Goal: Information Seeking & Learning: Learn about a topic

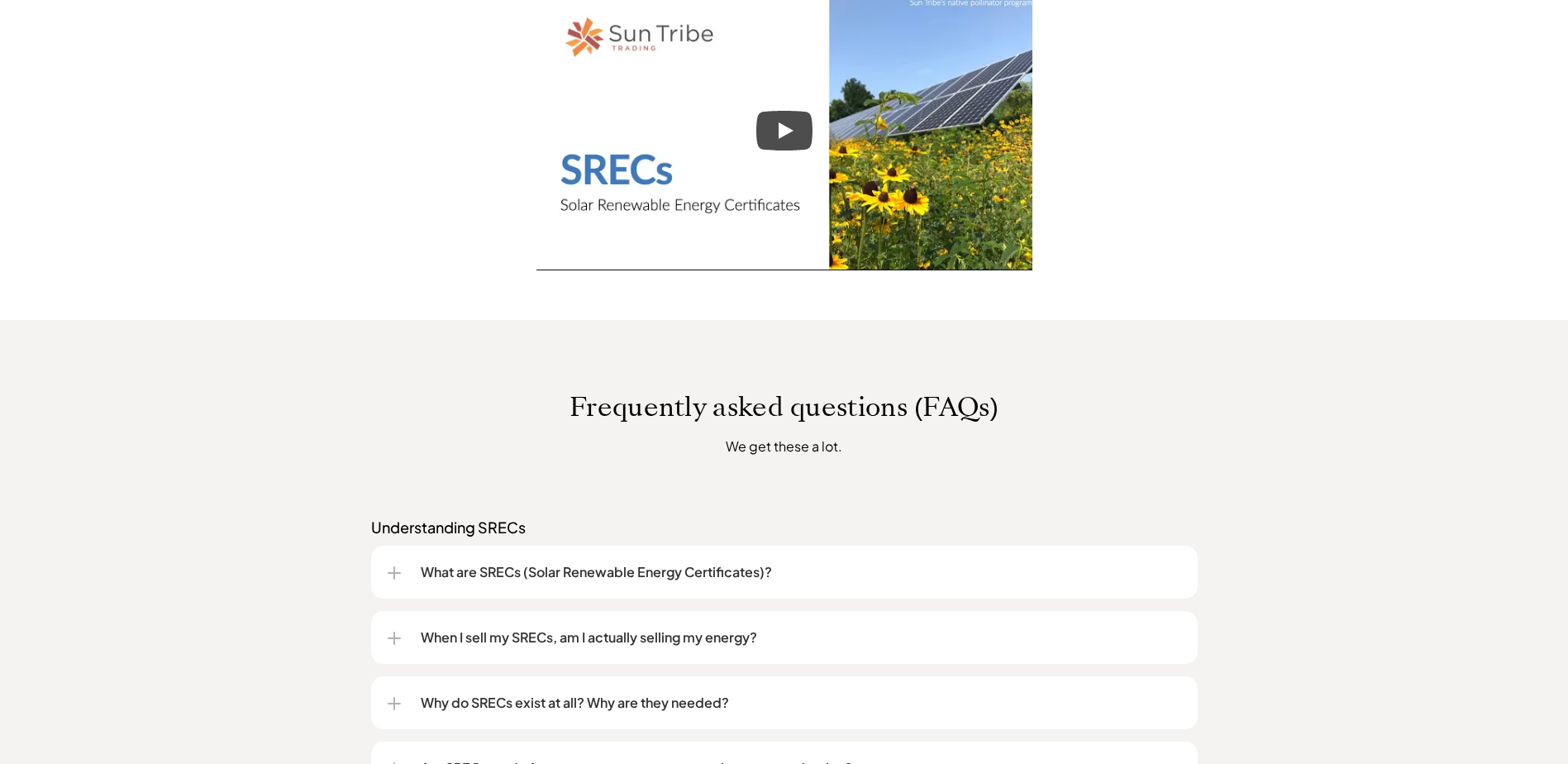
scroll to position [744, 0]
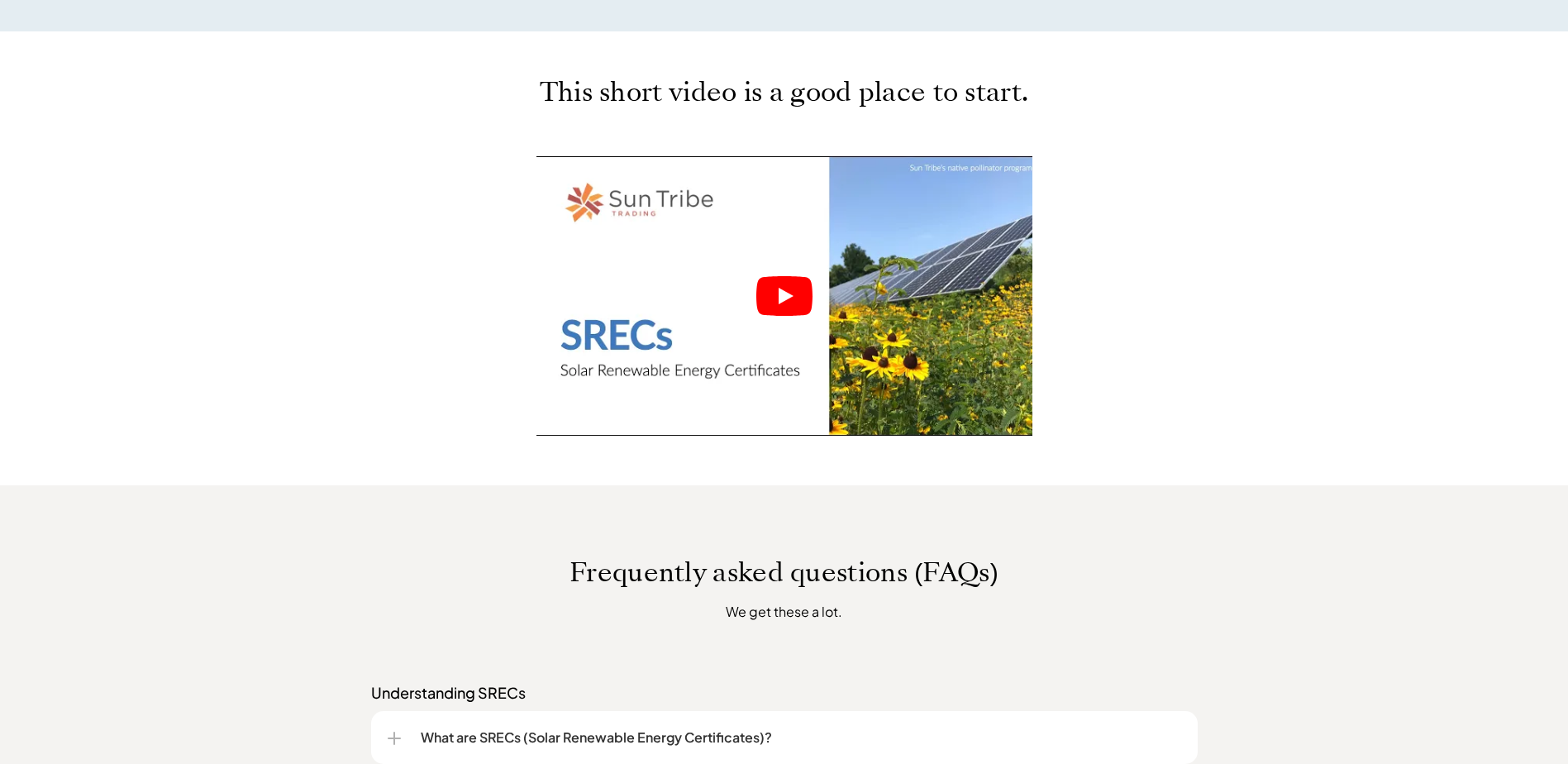
click at [796, 298] on icon "Play" at bounding box center [784, 296] width 56 height 40
click at [784, 294] on icon "Play" at bounding box center [786, 296] width 15 height 17
click at [789, 296] on icon "Play" at bounding box center [786, 296] width 15 height 17
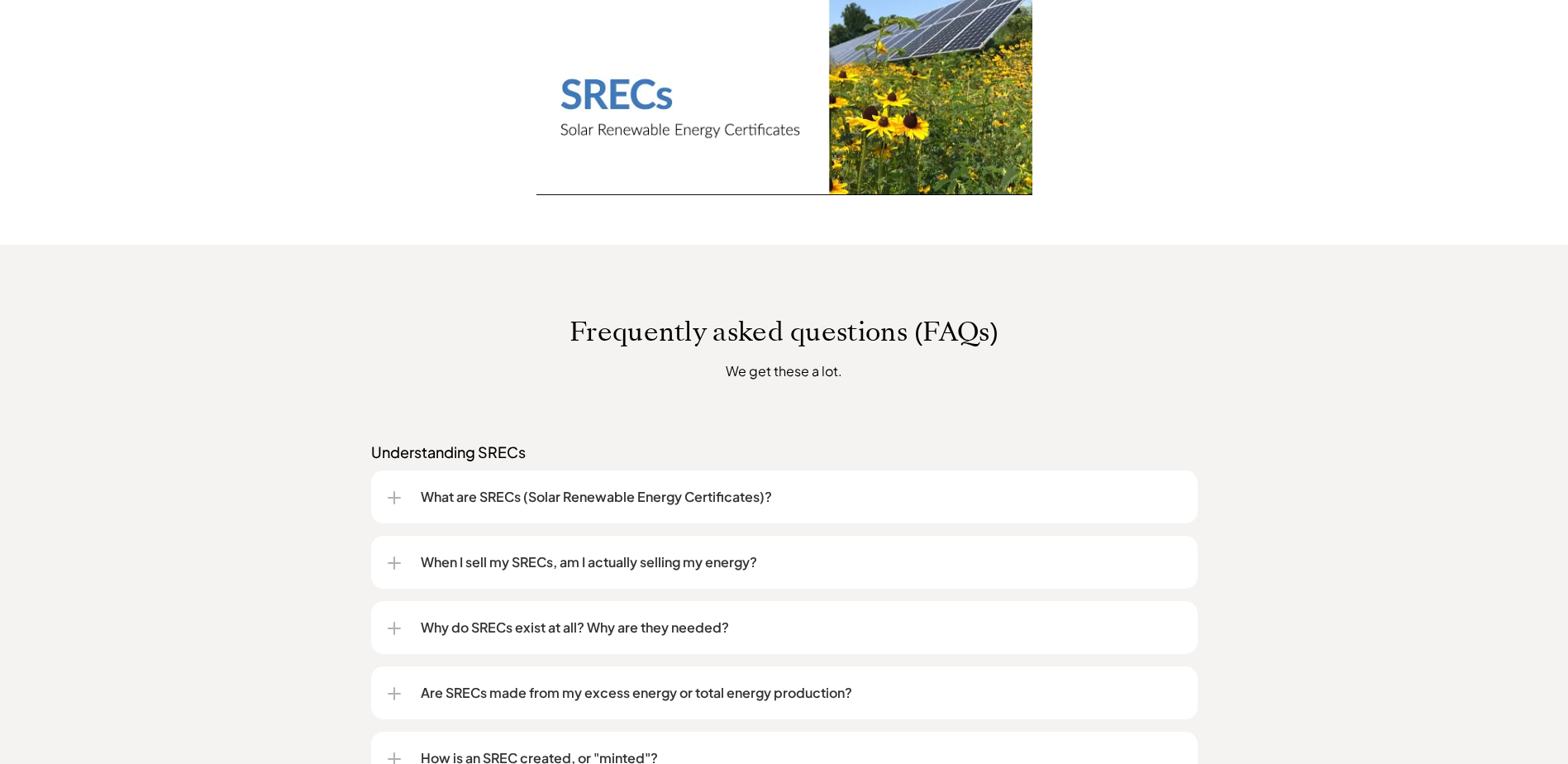
scroll to position [1074, 0]
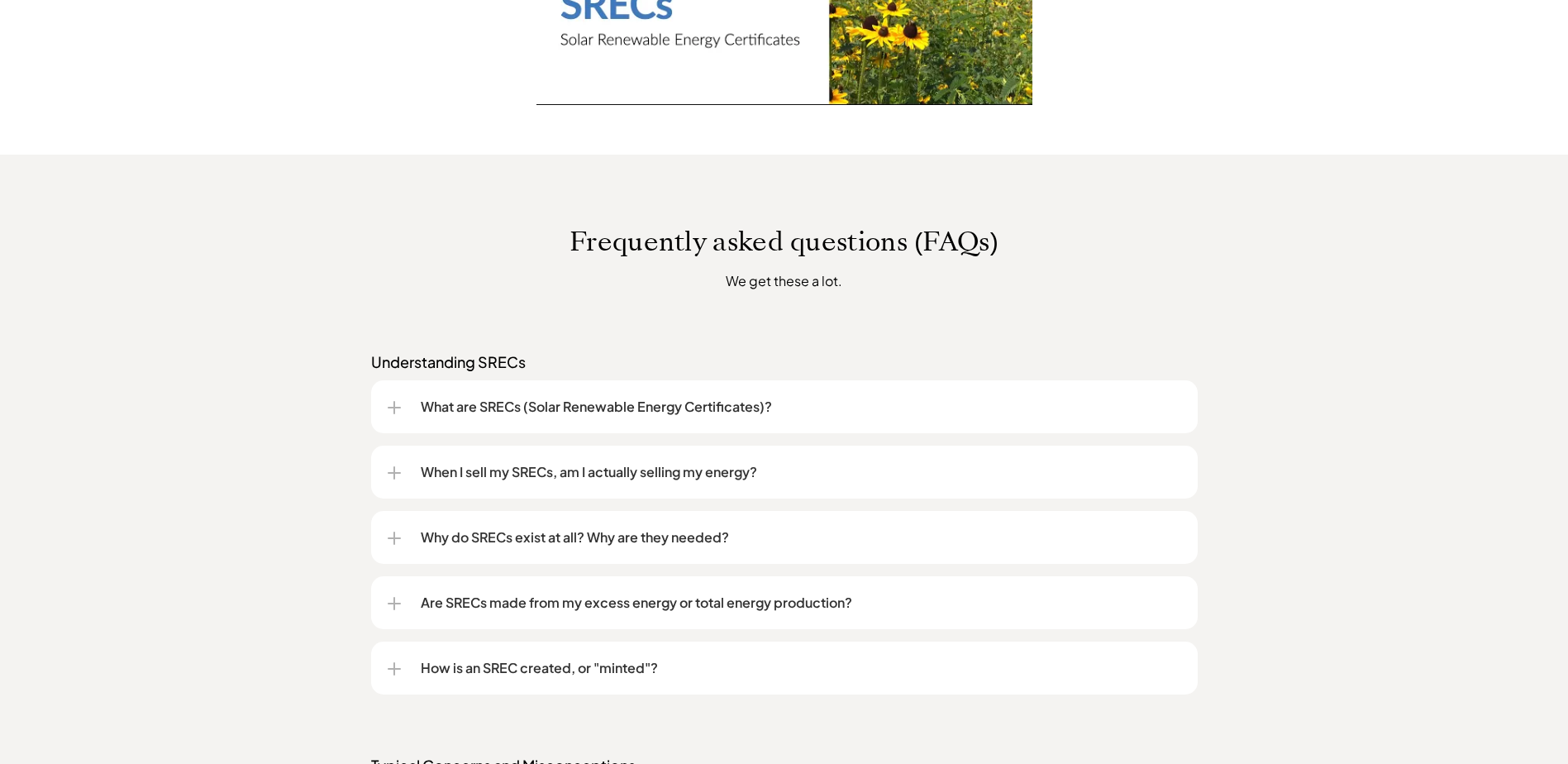
click at [422, 410] on p "What are SRECs (Solar Renewable Energy Certificates)?" at bounding box center [800, 406] width 760 height 19
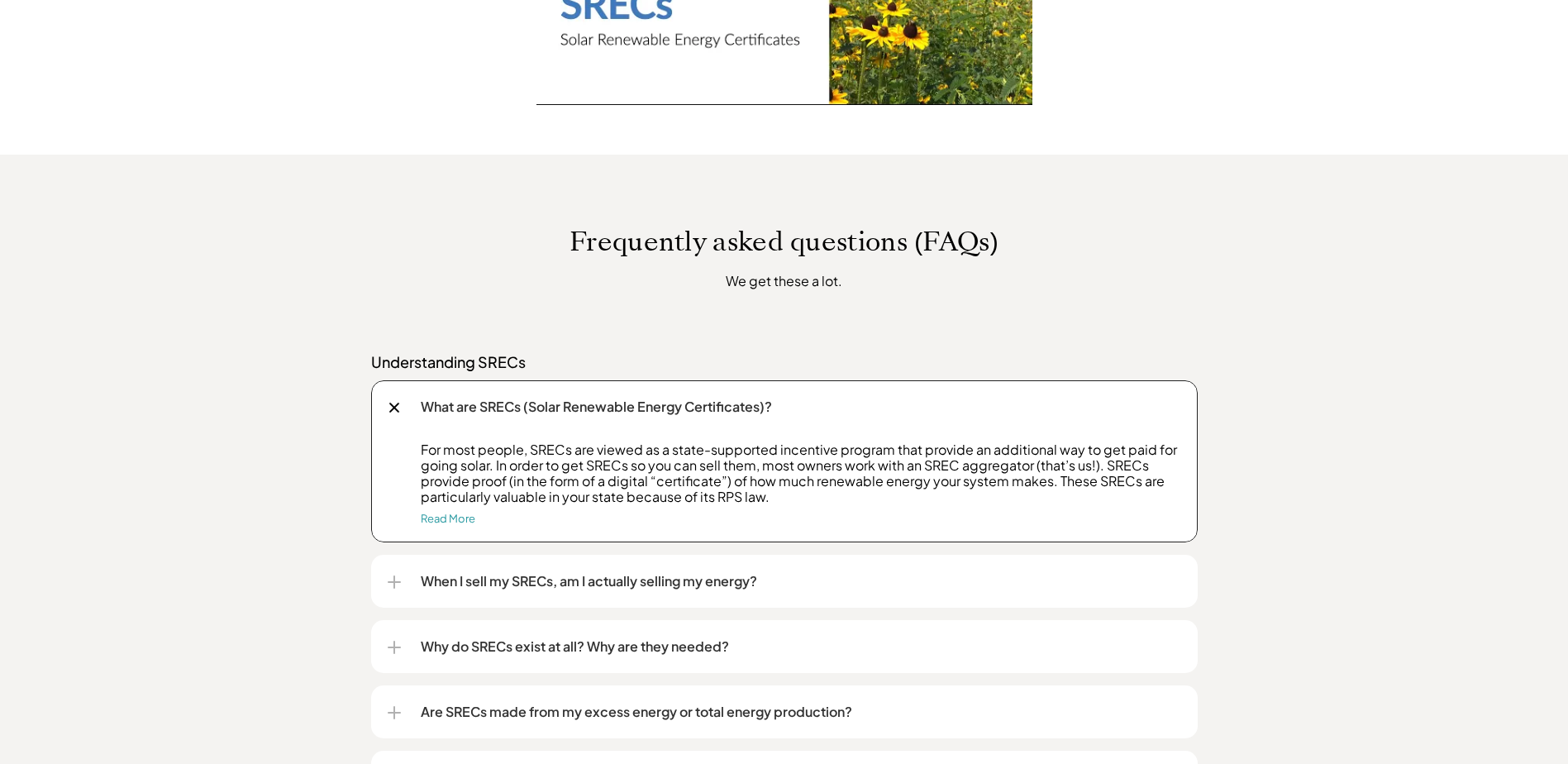
click at [817, 569] on div "When I sell my SRECs, am I actually selling my energy?" at bounding box center [784, 580] width 794 height 53
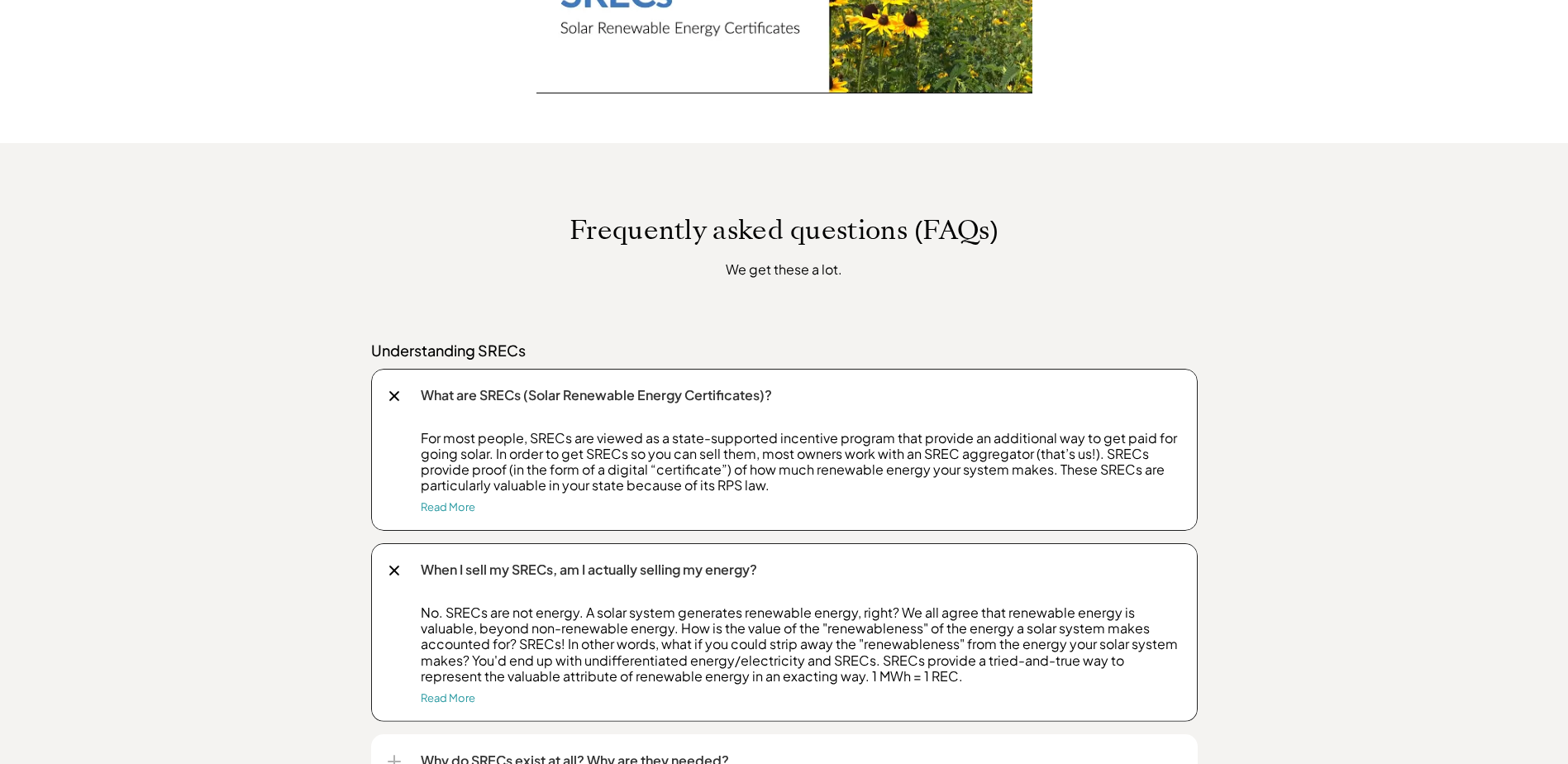
scroll to position [1240, 0]
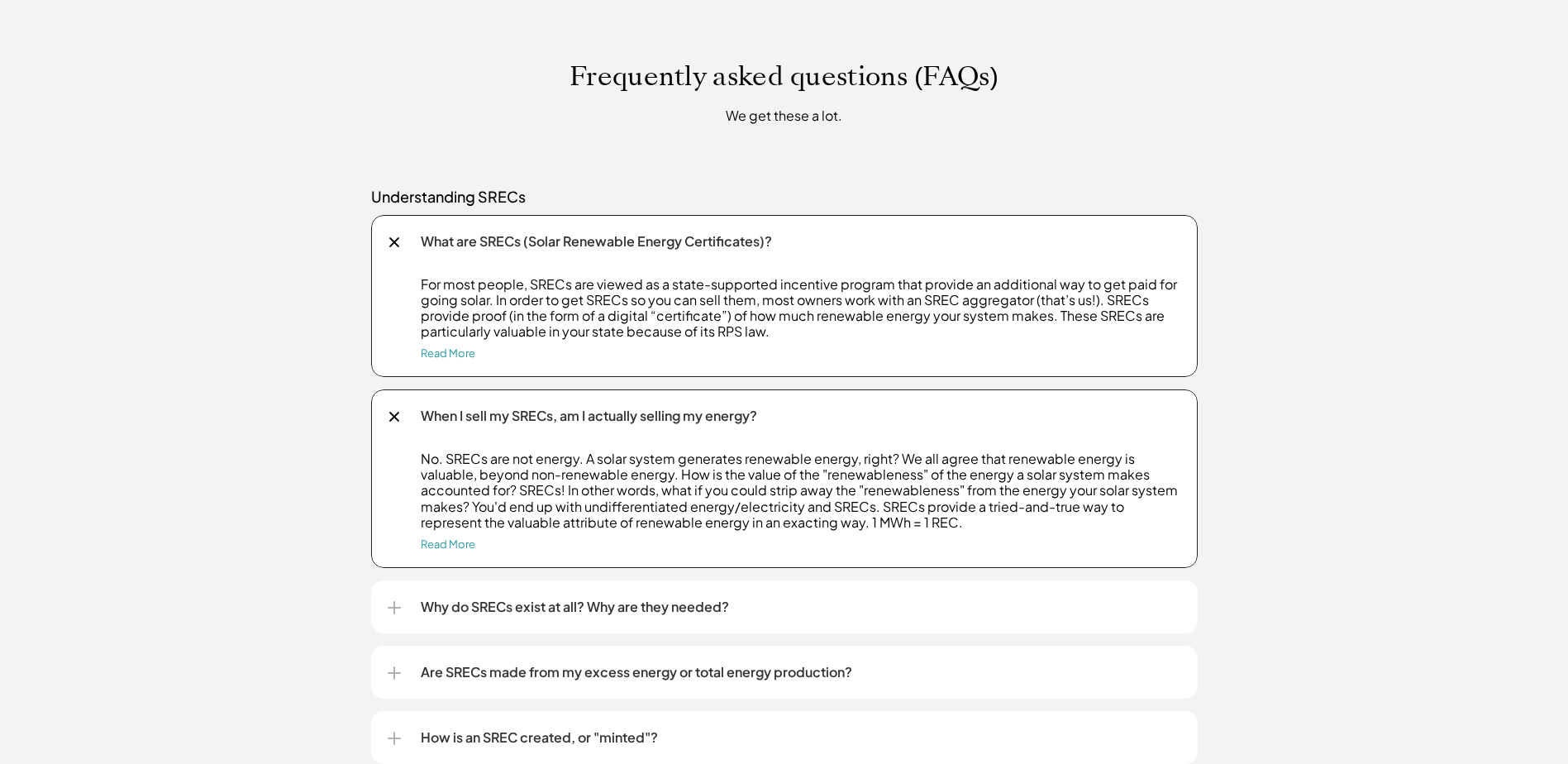
click at [857, 601] on p "Why do SRECs exist at all? Why are they needed?" at bounding box center [800, 606] width 760 height 19
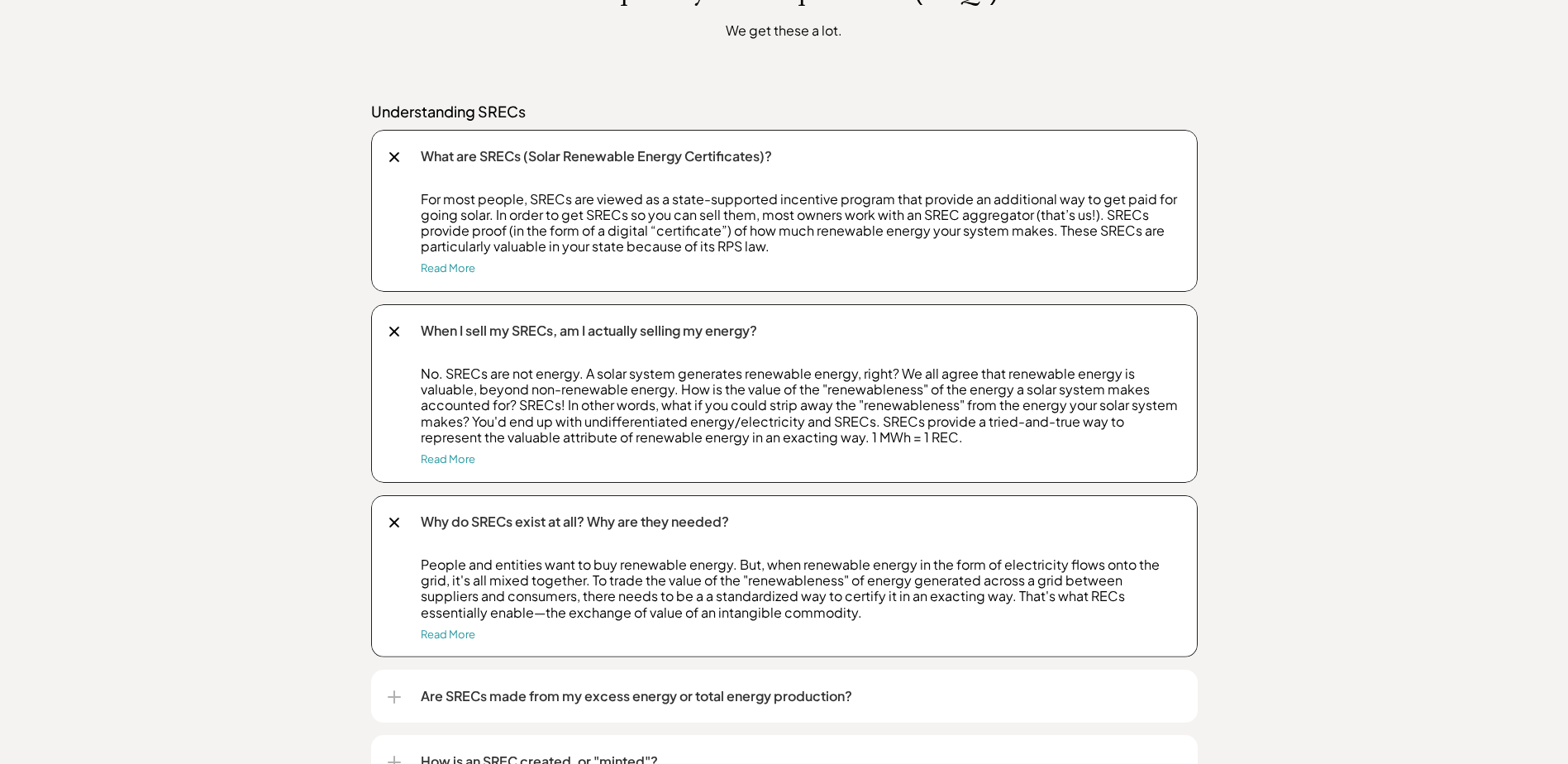
scroll to position [1487, 0]
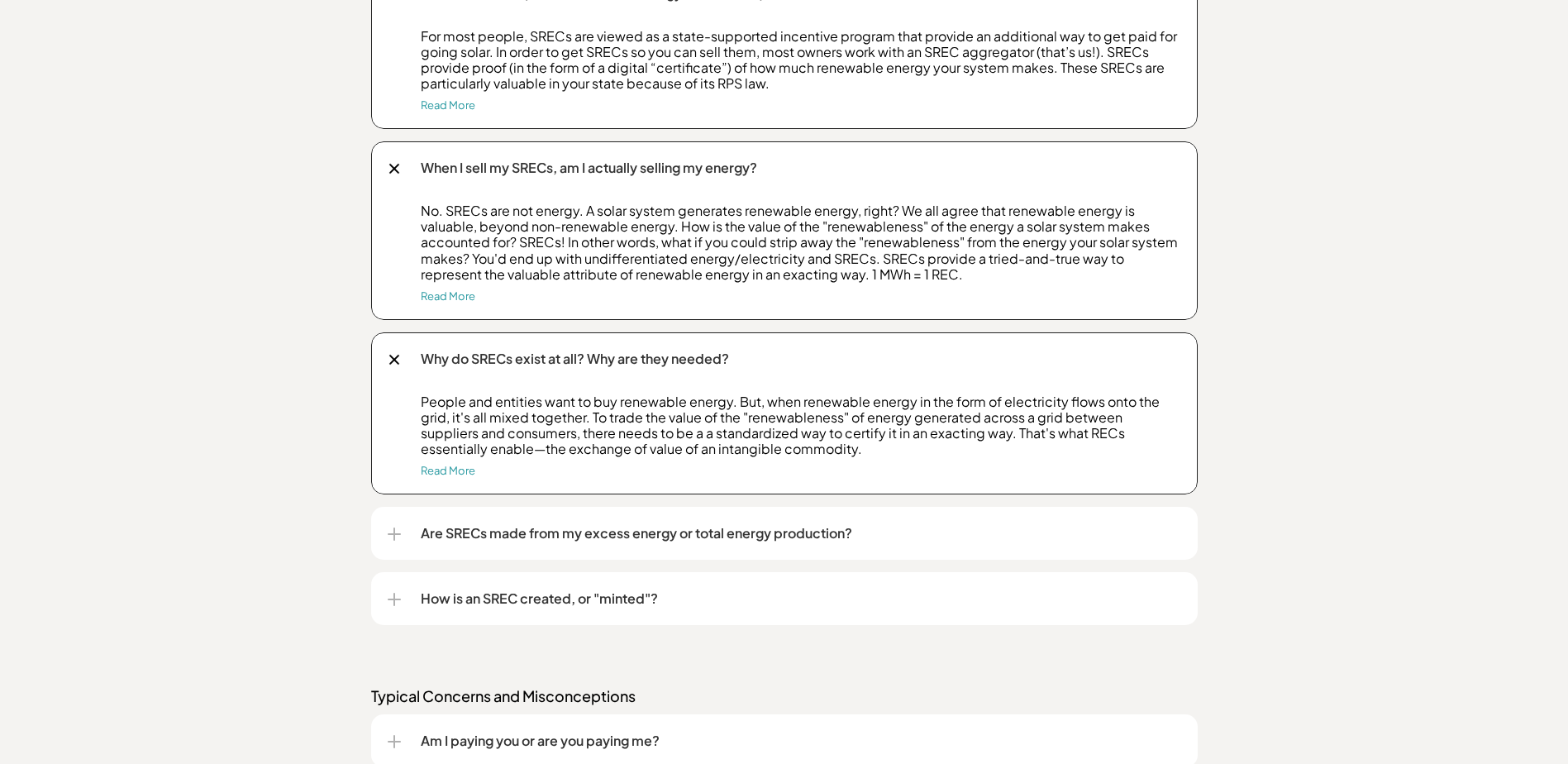
click at [798, 518] on div "Are SRECs made from my excess energy or total energy production?" at bounding box center [784, 532] width 794 height 53
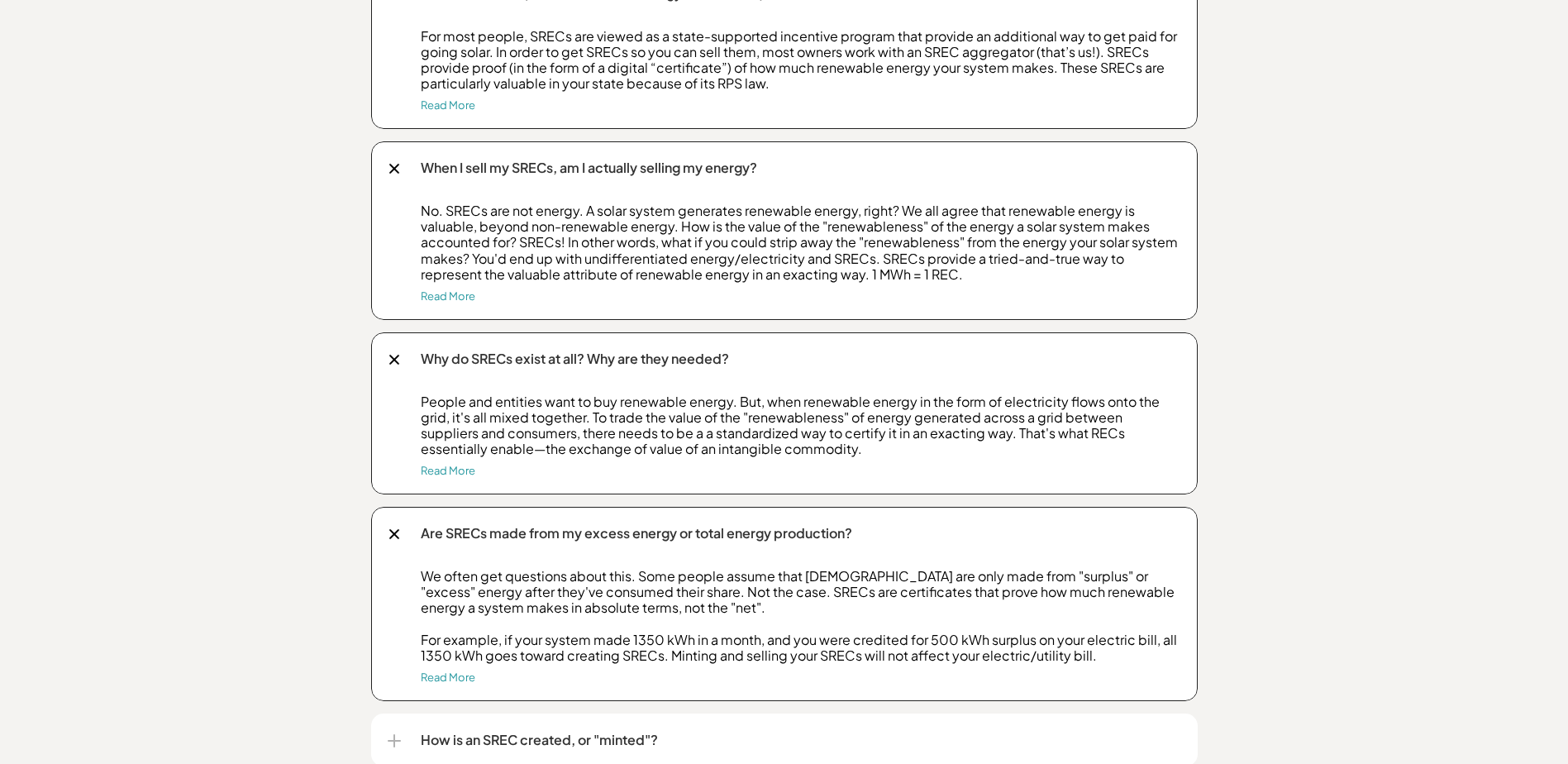
click at [1270, 647] on div "Frequently asked questions (FAQs) We get these a lot. Understanding SRECs What …" at bounding box center [784, 743] width 1568 height 2003
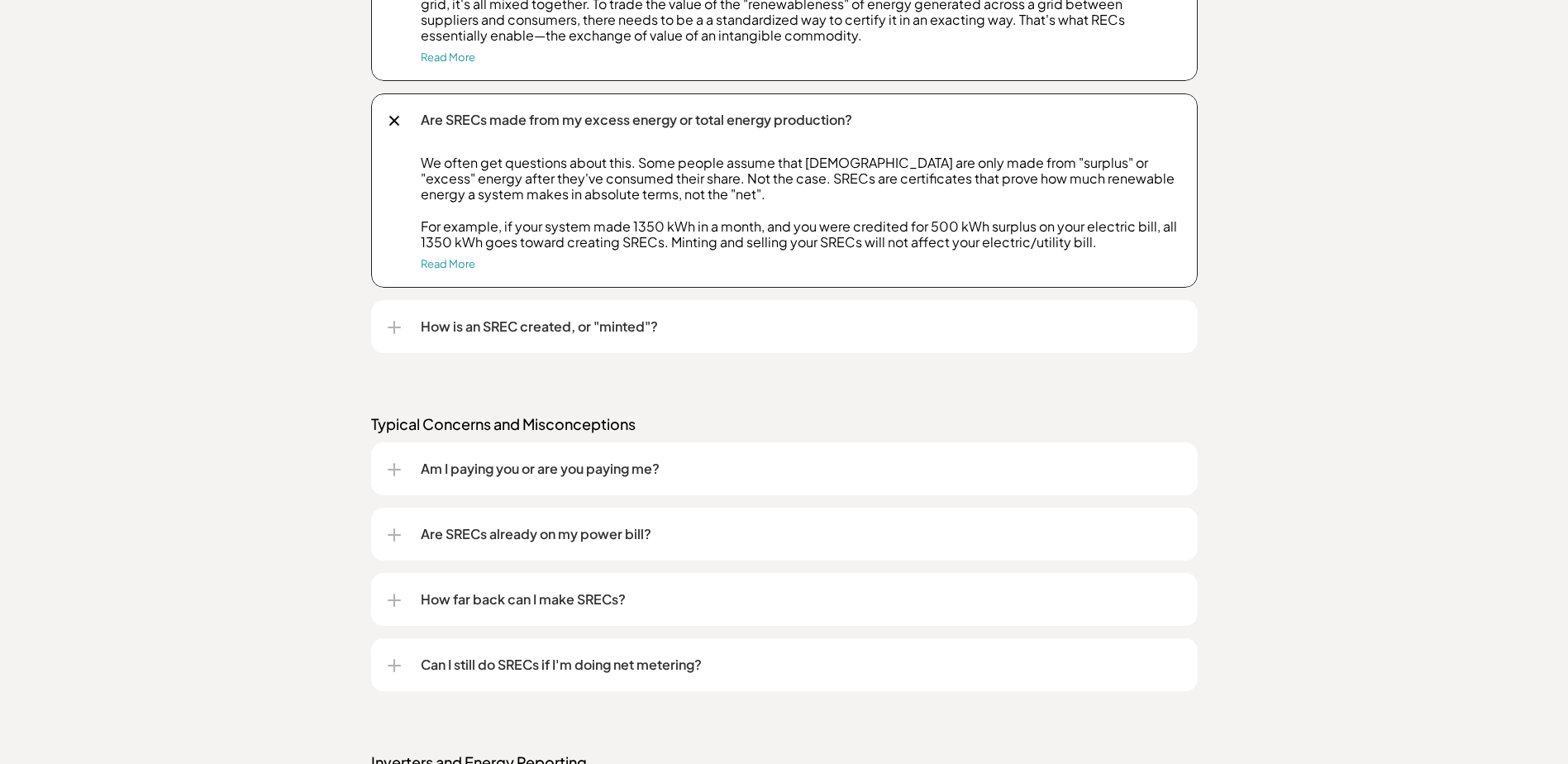
click at [748, 309] on div "How is an SREC created, or "minted"?" at bounding box center [784, 326] width 794 height 53
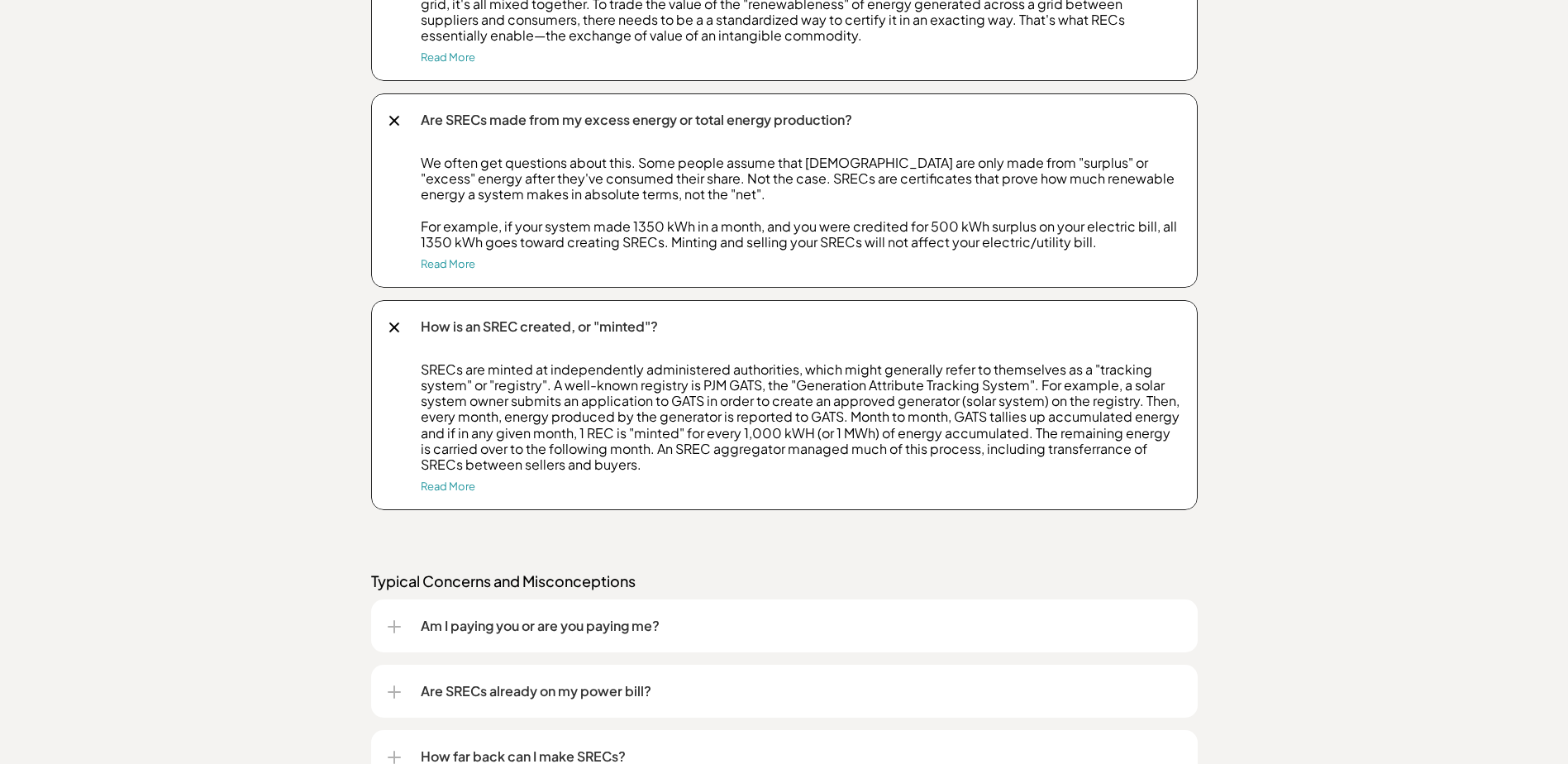
click at [1390, 355] on div "Frequently asked questions (FAQs) We get these a lot. Understanding SRECs What …" at bounding box center [784, 408] width 1568 height 2160
